Goal: Transaction & Acquisition: Purchase product/service

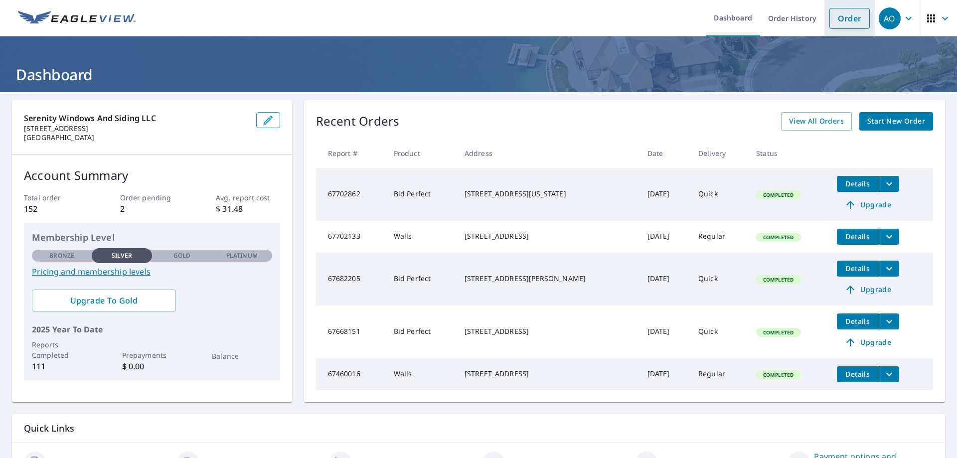
click at [851, 20] on link "Order" at bounding box center [850, 18] width 40 height 21
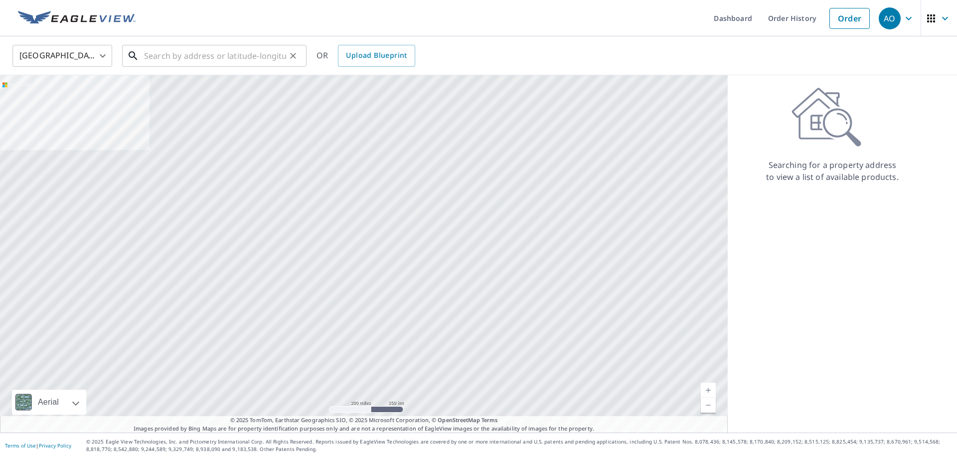
click at [264, 59] on input "text" at bounding box center [215, 56] width 142 height 28
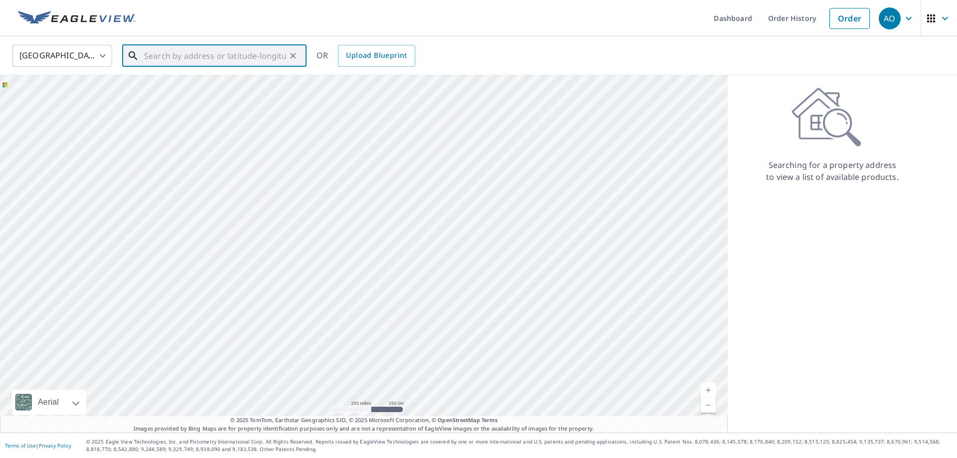
paste input "[STREET_ADDRESS]"
type input "[STREET_ADDRESS]"
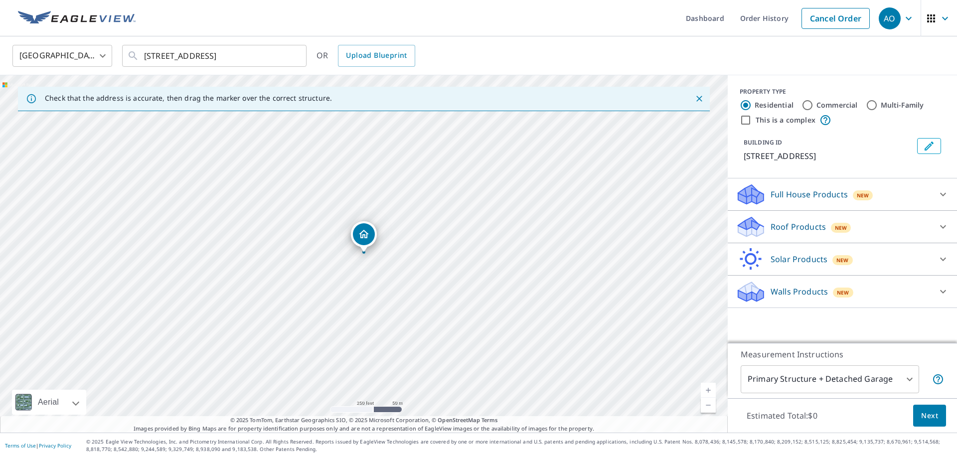
click at [361, 236] on icon "Dropped pin, building 1, Residential property, 1105 S 15th St Marion, IA 52302" at bounding box center [364, 234] width 10 height 8
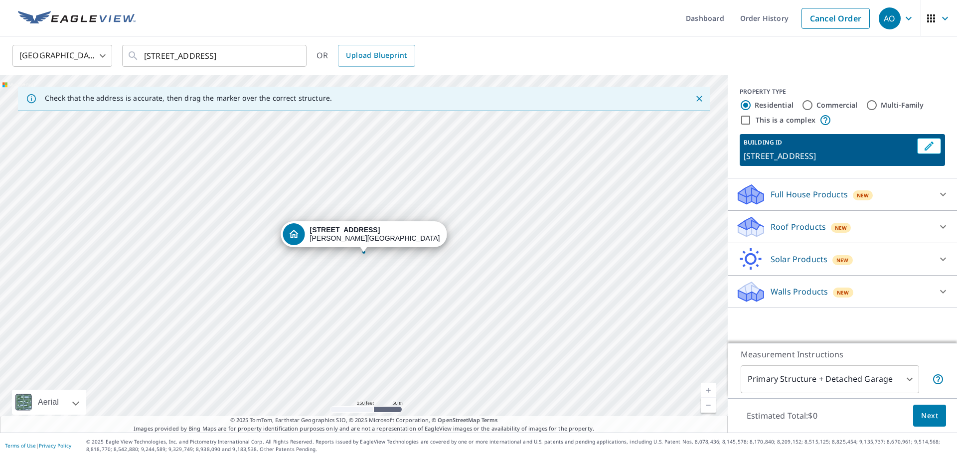
click at [781, 289] on p "Walls Products" at bounding box center [799, 292] width 57 height 12
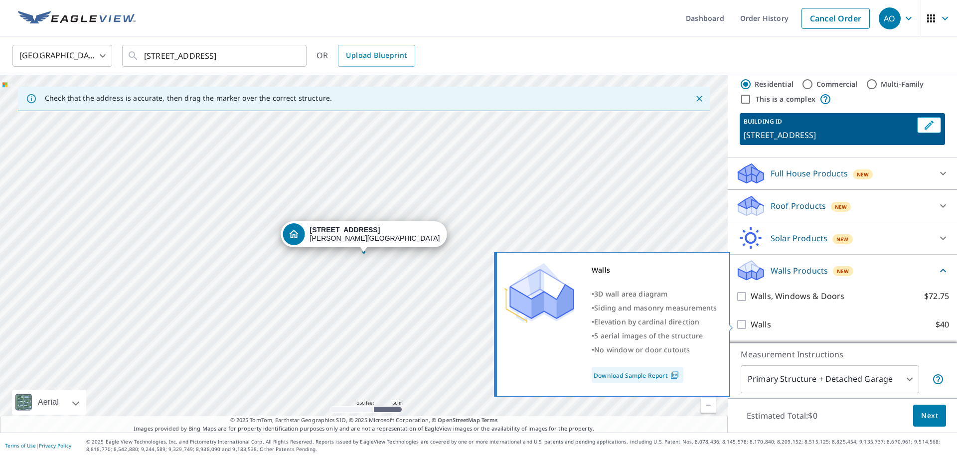
click at [750, 324] on input "Walls $40" at bounding box center [743, 325] width 15 height 12
checkbox input "true"
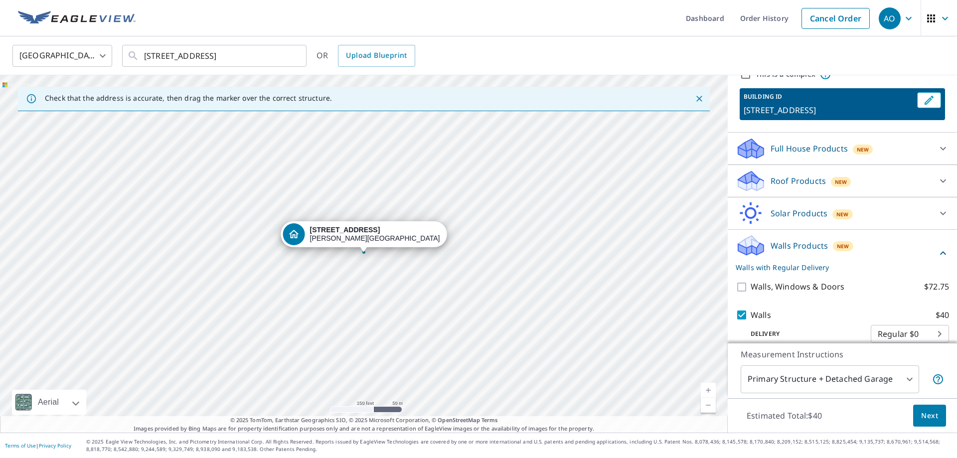
scroll to position [59, 0]
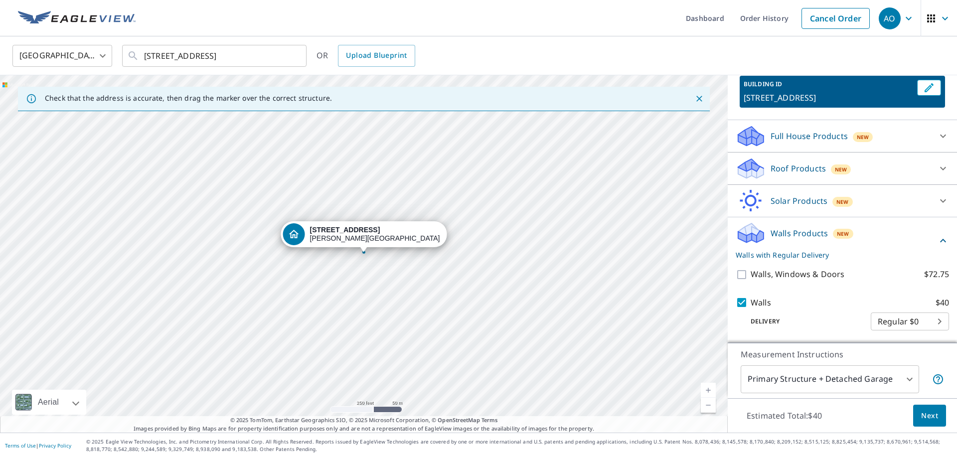
click at [923, 412] on span "Next" at bounding box center [929, 416] width 17 height 12
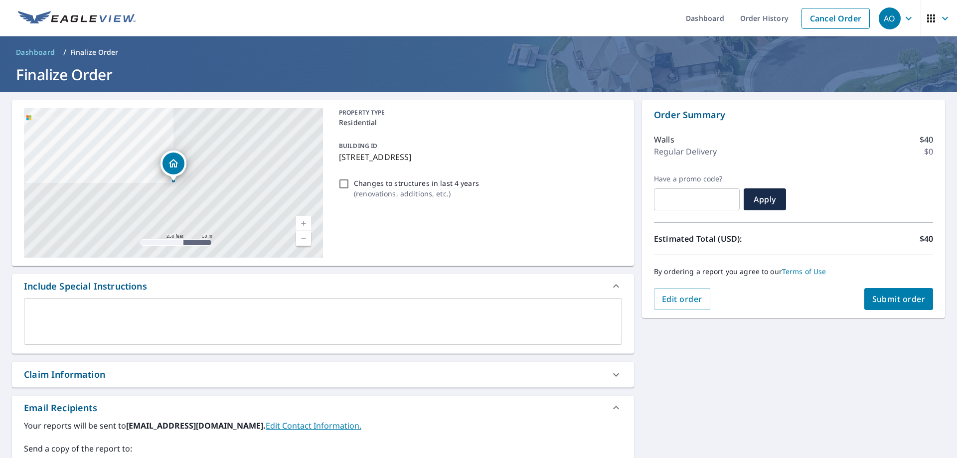
click at [69, 318] on textarea at bounding box center [323, 322] width 584 height 28
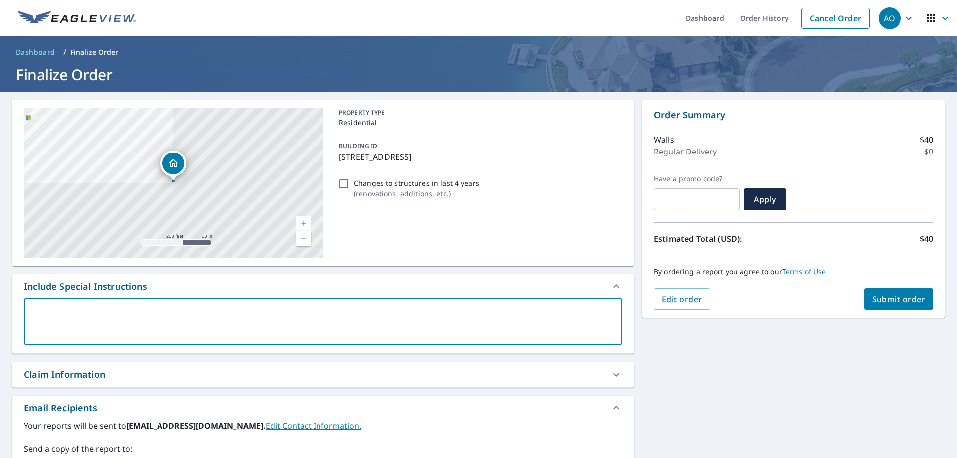
type textarea "b"
type textarea "x"
type textarea "br"
type textarea "x"
type textarea "bri"
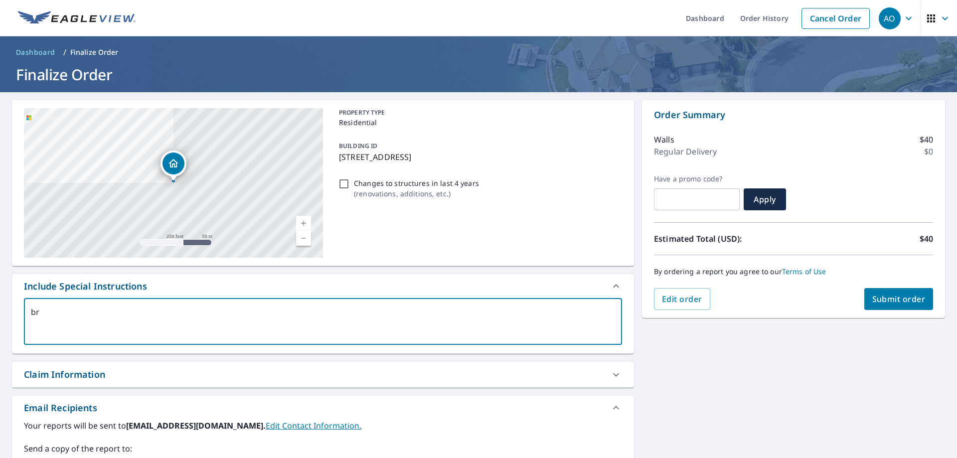
type textarea "x"
type textarea "bria"
type textarea "x"
type textarea "[PERSON_NAME]"
type textarea "x"
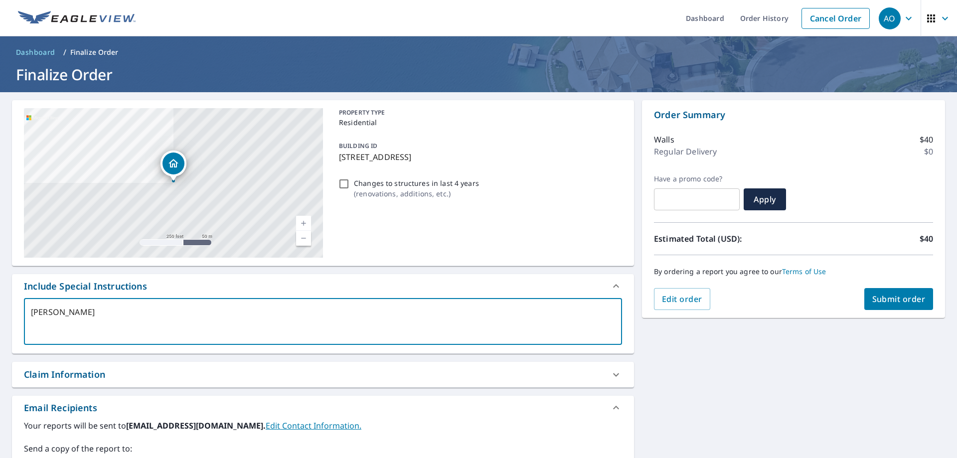
type textarea "[PERSON_NAME]@"
type textarea "x"
type textarea "[PERSON_NAME]"
type textarea "x"
type textarea "[PERSON_NAME]"
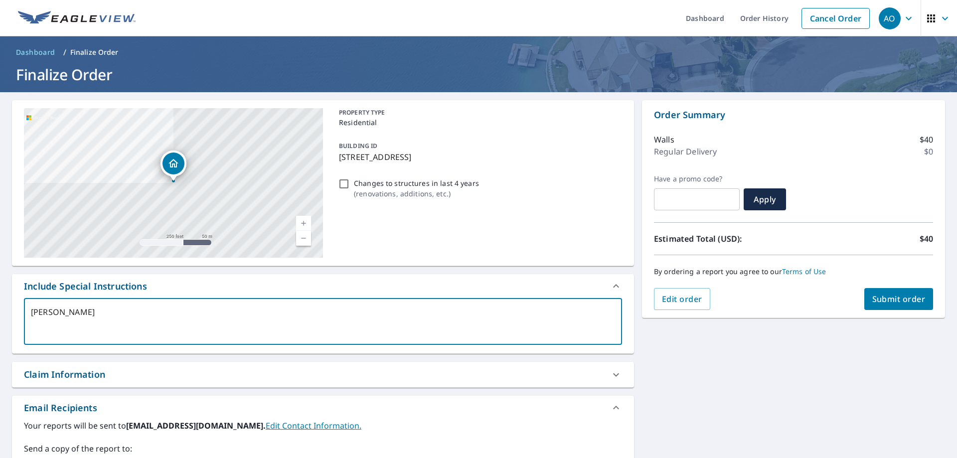
type textarea "x"
type textarea "[PERSON_NAME]"
type textarea "x"
type textarea "[PERSON_NAME]"
type textarea "x"
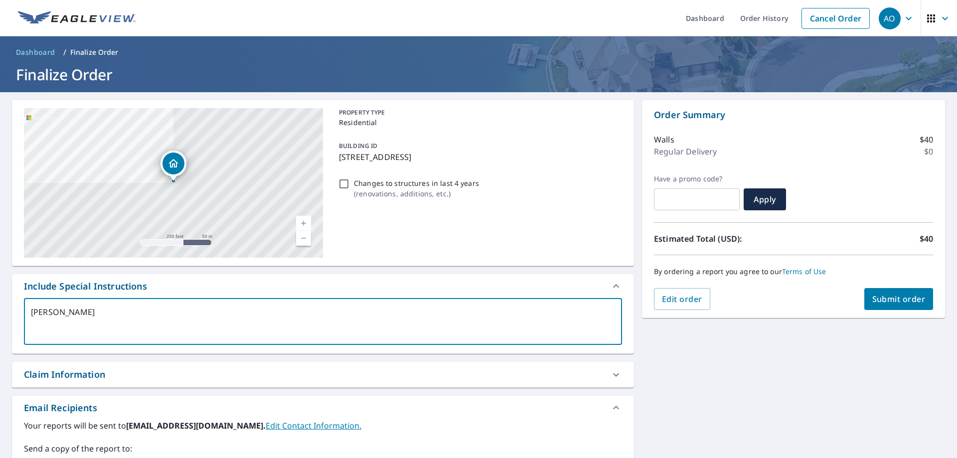
type textarea "[PERSON_NAME]"
type textarea "x"
type textarea "[PERSON_NAME]@[PERSON_NAME]"
type textarea "x"
type textarea "[PERSON_NAME]"
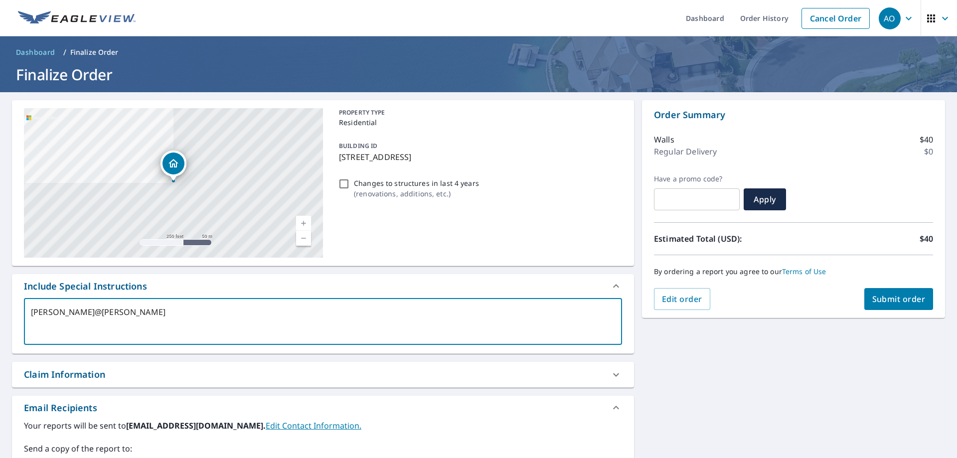
type textarea "x"
type textarea "[PERSON_NAME]"
type textarea "x"
type textarea "[PERSON_NAME]"
type textarea "x"
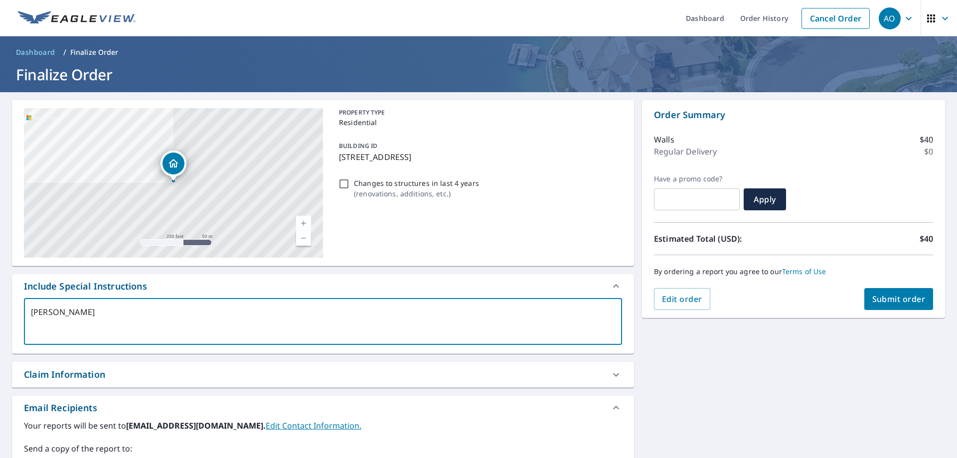
type textarea "[PERSON_NAME]"
type textarea "x"
type textarea "[PERSON_NAME]."
type textarea "x"
type textarea "[PERSON_NAME]"
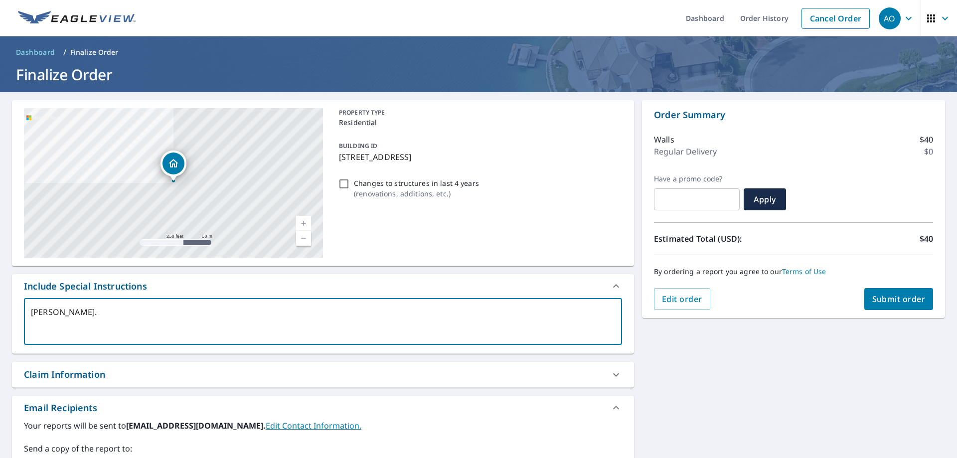
type textarea "x"
type textarea "[PERSON_NAME]"
type textarea "x"
type textarea "[PERSON_NAME]"
type textarea "x"
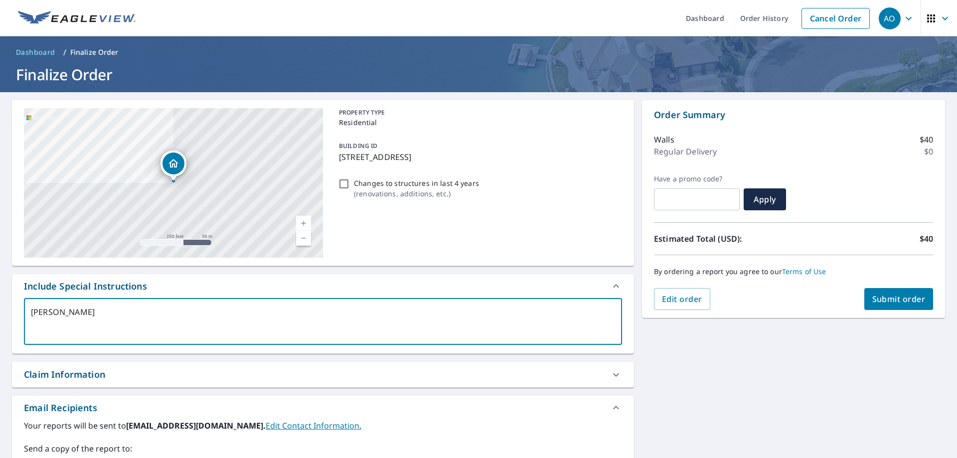
type textarea "[PERSON_NAME]"
type textarea "x"
type textarea "[PERSON_NAME]."
type textarea "x"
type textarea "[PERSON_NAME]"
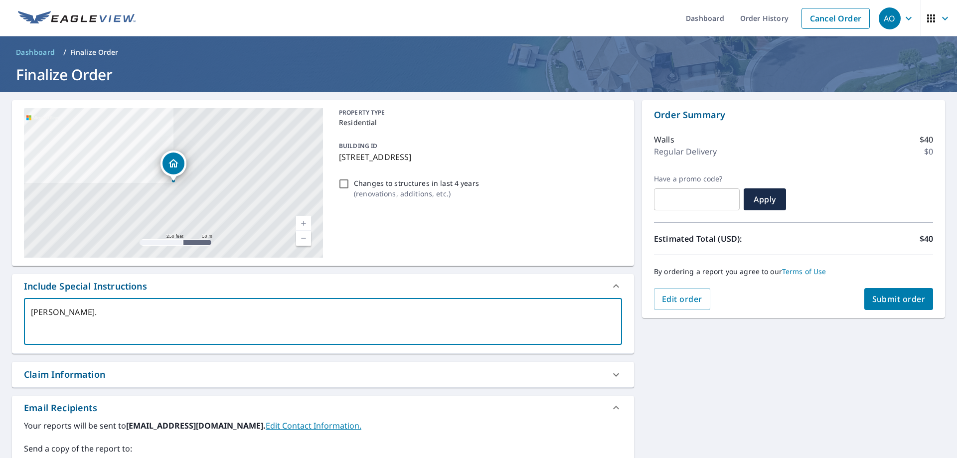
type textarea "x"
type textarea "[PERSON_NAME][EMAIL_ADDRESS][DOMAIN_NAME]"
type textarea "x"
type textarea "[PERSON_NAME][EMAIL_ADDRESS][DOMAIN_NAME]"
type textarea "x"
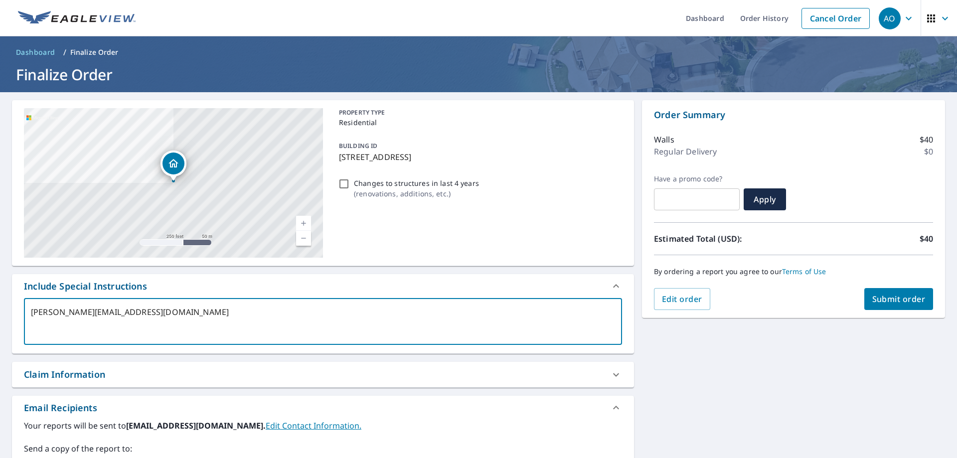
type textarea "[PERSON_NAME][EMAIL_ADDRESS][DOMAIN_NAME]"
type textarea "x"
type textarea "[PERSON_NAME][EMAIL_ADDRESS][DOMAIN_NAME]"
type textarea "x"
type textarea "[PERSON_NAME][EMAIL_ADDRESS][DOMAIN_NAME]"
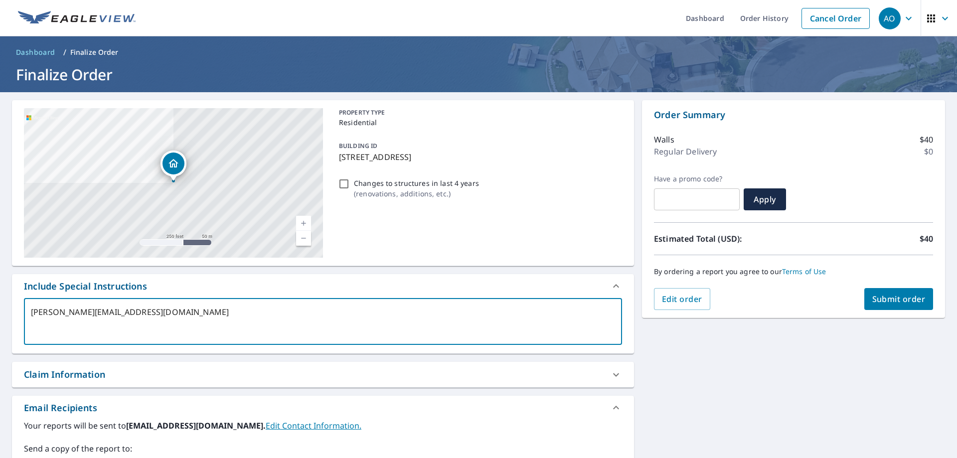
type textarea "x"
type textarea "[PERSON_NAME][EMAIL_ADDRESS][DOMAIN_NAME]"
type textarea "x"
drag, startPoint x: 135, startPoint y: 314, endPoint x: 0, endPoint y: 300, distance: 135.3
click at [31, 308] on textarea "[PERSON_NAME][EMAIL_ADDRESS][DOMAIN_NAME]" at bounding box center [323, 322] width 584 height 28
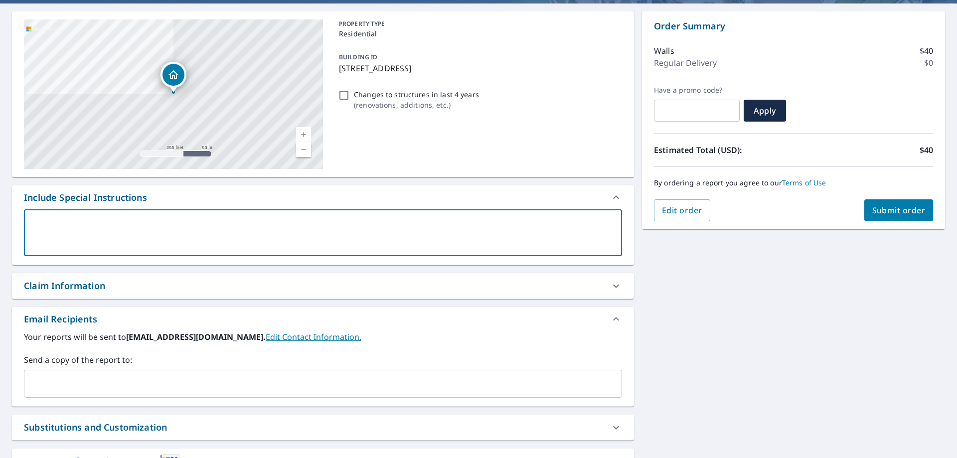
scroll to position [170, 0]
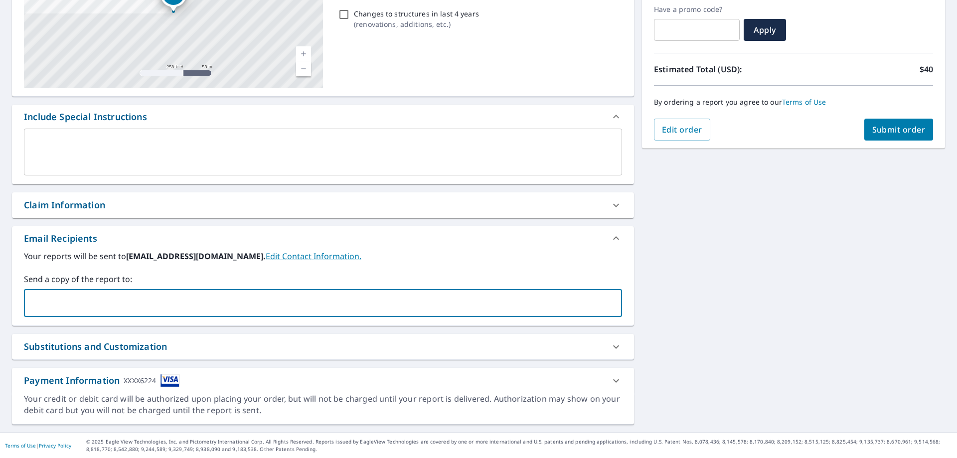
click at [78, 303] on input "text" at bounding box center [315, 303] width 574 height 19
type input "[PERSON_NAME][EMAIL_ADDRESS][DOMAIN_NAME]"
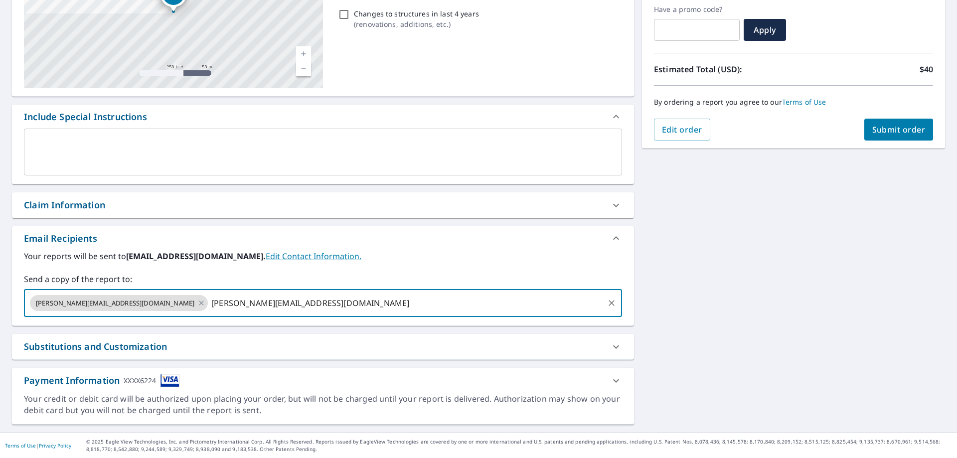
type input "[EMAIL_ADDRESS][DOMAIN_NAME]"
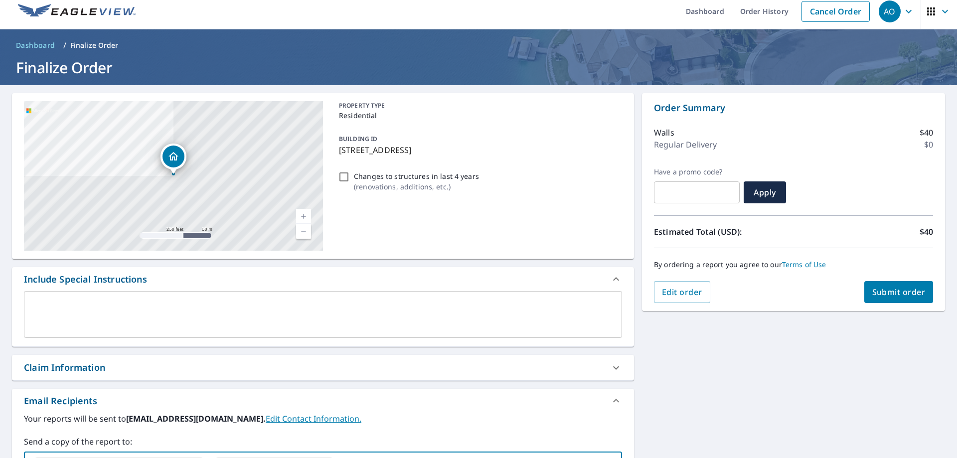
scroll to position [0, 0]
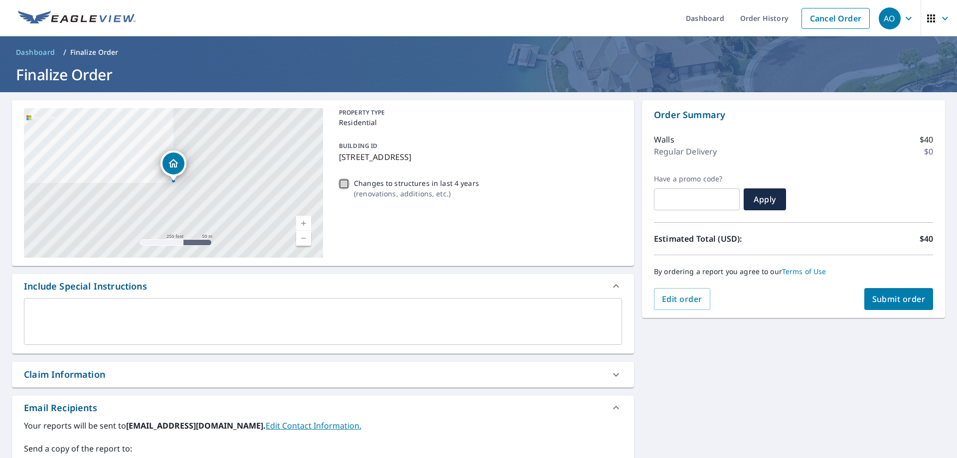
click at [344, 185] on input "Changes to structures in last 4 years ( renovations, additions, etc. )" at bounding box center [344, 184] width 12 height 12
checkbox input "false"
click at [886, 297] on span "Submit order" at bounding box center [898, 299] width 53 height 11
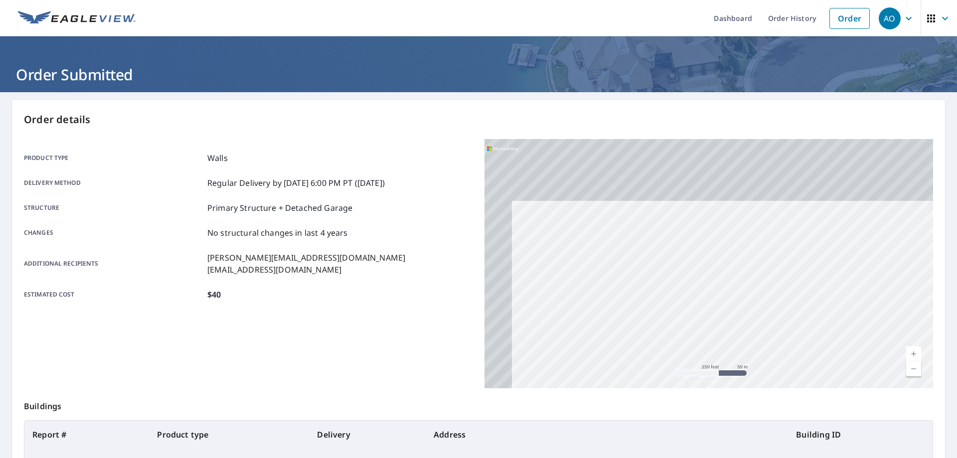
drag, startPoint x: 568, startPoint y: 330, endPoint x: 676, endPoint y: 349, distance: 109.9
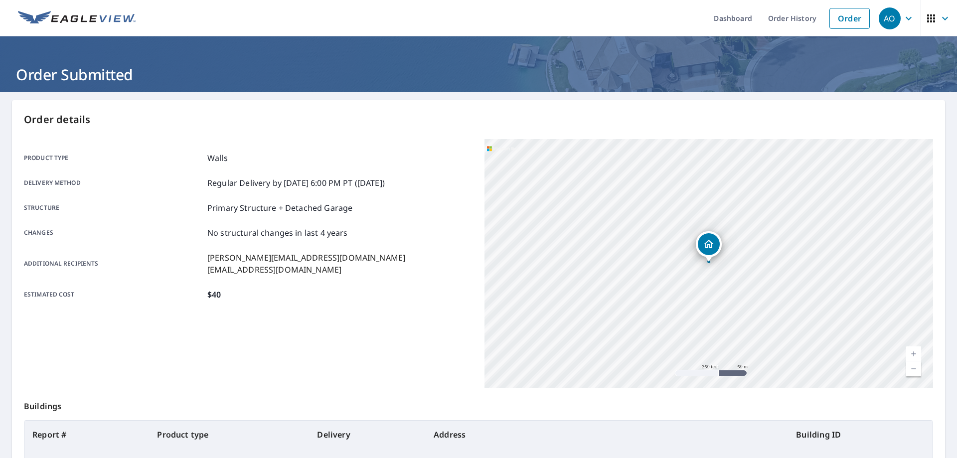
click at [379, 243] on div "Product type Walls Delivery method Regular Delivery by [DATE] 6:00 PM PT ([DATE…" at bounding box center [248, 226] width 449 height 149
